Goal: Transaction & Acquisition: Purchase product/service

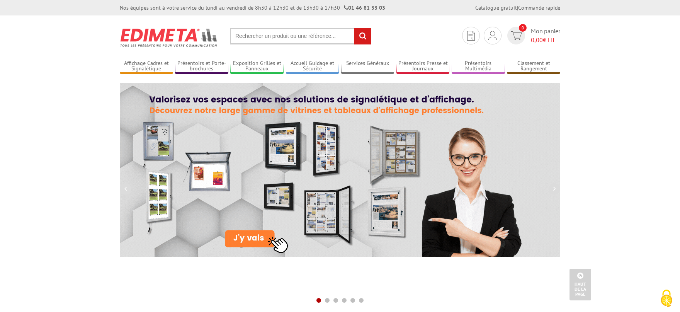
scroll to position [383, 0]
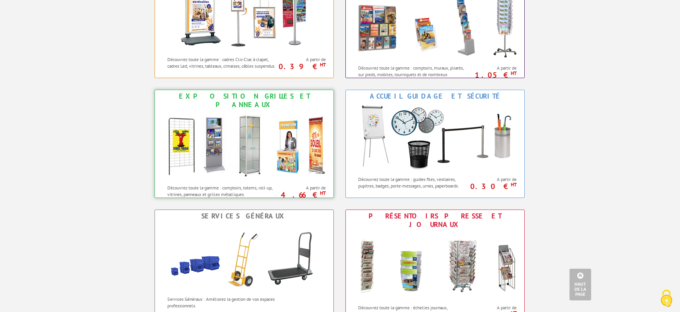
click at [221, 126] on img at bounding box center [244, 146] width 170 height 70
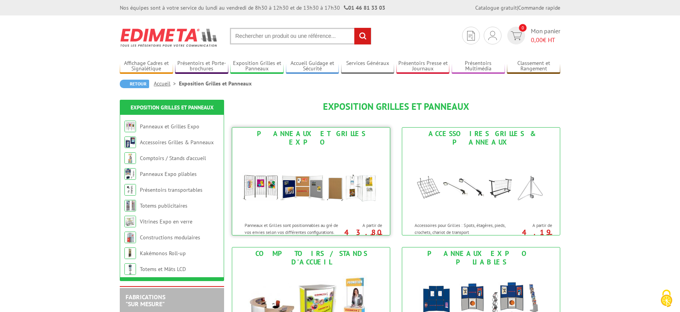
click at [304, 170] on img at bounding box center [311, 183] width 143 height 70
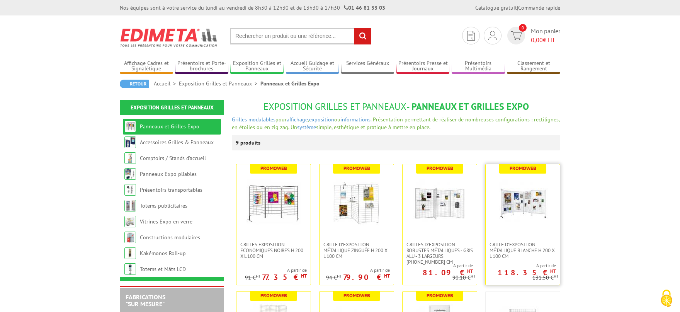
click at [531, 196] on img at bounding box center [523, 203] width 54 height 54
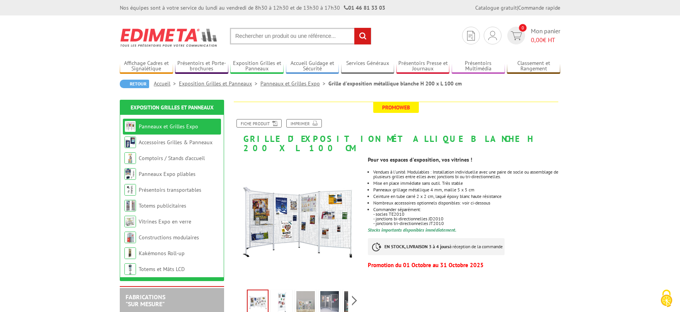
click at [325, 293] on img at bounding box center [329, 303] width 19 height 24
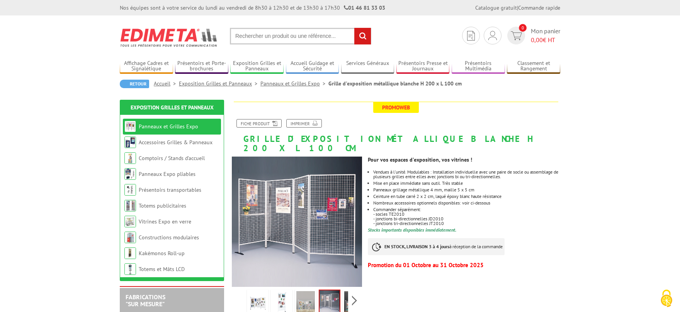
click at [255, 292] on img at bounding box center [257, 303] width 19 height 24
